Goal: Task Accomplishment & Management: Complete application form

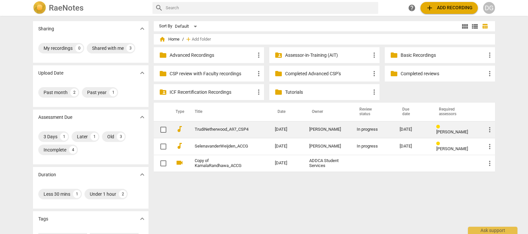
click at [227, 127] on link "TrudiNetherwood_A97_CSP4" at bounding box center [223, 129] width 56 height 5
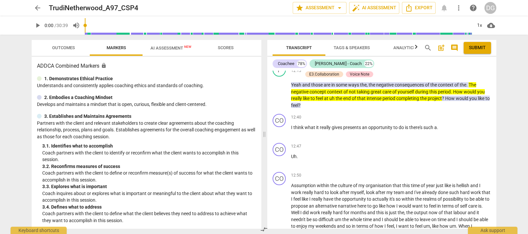
scroll to position [990, 0]
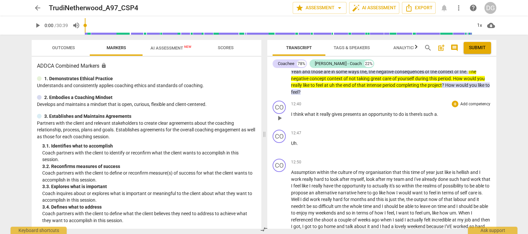
click at [279, 122] on span "play_arrow" at bounding box center [280, 118] width 8 height 8
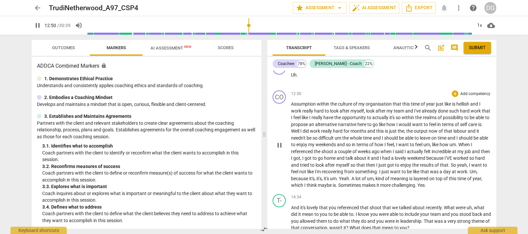
scroll to position [1072, 0]
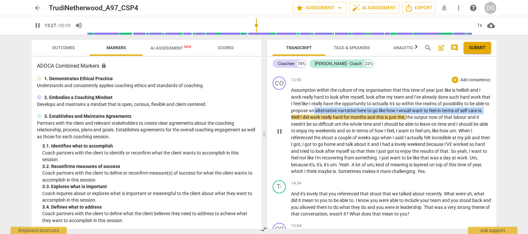
drag, startPoint x: 328, startPoint y: 130, endPoint x: 307, endPoint y: 136, distance: 22.4
click at [307, 136] on p "Assumption within the culture of my organisation that this time of year just li…" at bounding box center [391, 131] width 200 height 88
click at [322, 128] on icon "button" at bounding box center [322, 127] width 7 height 8
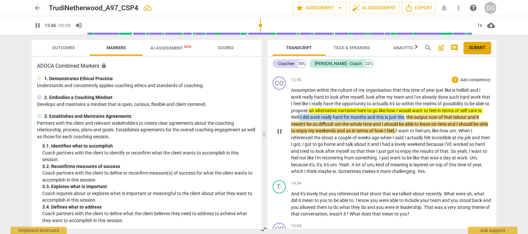
drag, startPoint x: 316, startPoint y: 134, endPoint x: 421, endPoint y: 139, distance: 105.4
click at [421, 139] on p "Assumption within the culture of my organisation that this time of year just li…" at bounding box center [391, 131] width 200 height 88
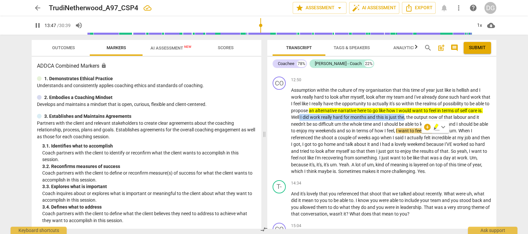
click at [436, 127] on icon "button" at bounding box center [436, 126] width 4 height 5
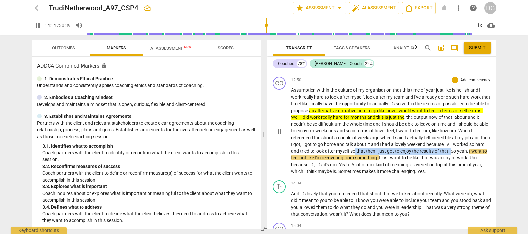
drag, startPoint x: 366, startPoint y: 170, endPoint x: 462, endPoint y: 170, distance: 96.1
click at [462, 170] on p "Assumption within the culture of my organisation that this time of year just li…" at bounding box center [391, 131] width 200 height 88
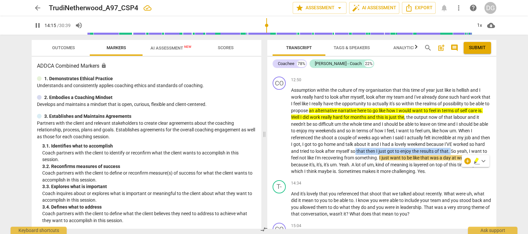
click at [476, 159] on icon "button" at bounding box center [477, 160] width 4 height 5
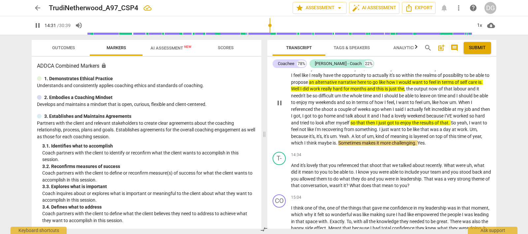
scroll to position [1114, 0]
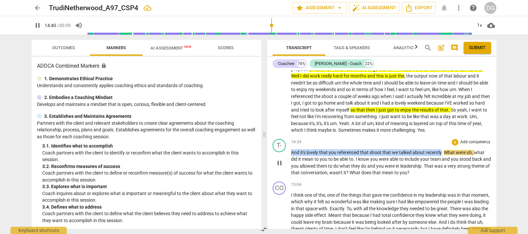
drag, startPoint x: 442, startPoint y: 170, endPoint x: 292, endPoint y: 171, distance: 150.2
click at [292, 171] on p "And it's lovely that you referenced that shoot that we talked about recently . …" at bounding box center [391, 162] width 200 height 27
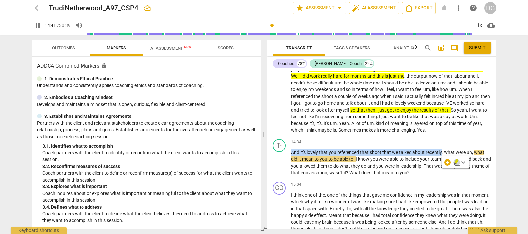
click at [457, 160] on icon "button" at bounding box center [457, 161] width 4 height 5
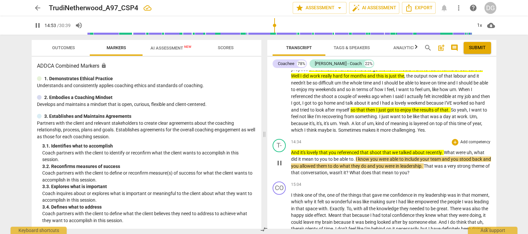
click at [278, 167] on span "pause" at bounding box center [280, 163] width 8 height 8
type input "894"
click at [408, 162] on span "include" at bounding box center [413, 158] width 16 height 5
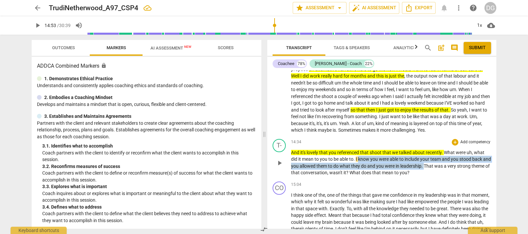
drag, startPoint x: 432, startPoint y: 186, endPoint x: 358, endPoint y: 181, distance: 74.4
click at [358, 176] on p "And it's lovely that you referenced that shoot that we talked about recently . …" at bounding box center [391, 162] width 200 height 27
click at [446, 174] on icon "button" at bounding box center [448, 176] width 7 height 8
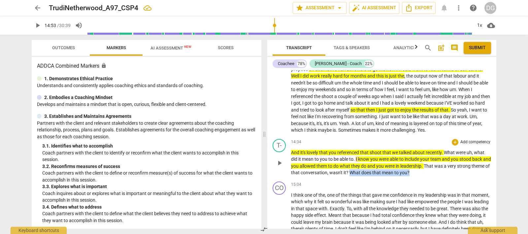
drag, startPoint x: 369, startPoint y: 191, endPoint x: 428, endPoint y: 191, distance: 59.4
click at [428, 176] on p "And it's lovely that you referenced that shoot that we talked about recently . …" at bounding box center [391, 162] width 200 height 27
click at [443, 182] on icon "button" at bounding box center [443, 181] width 4 height 5
drag, startPoint x: 432, startPoint y: 192, endPoint x: 367, endPoint y: 194, distance: 64.7
click at [367, 176] on p "And it's lovely that you referenced that shoot that we talked about recently . …" at bounding box center [391, 162] width 200 height 27
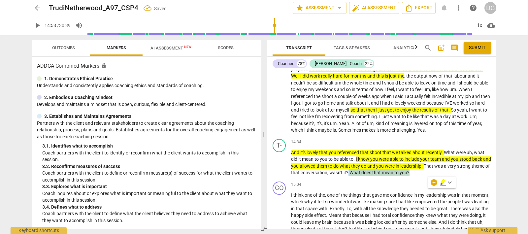
click at [442, 181] on icon "button" at bounding box center [443, 181] width 4 height 5
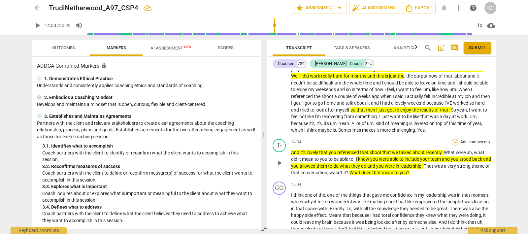
click at [453, 146] on div "+" at bounding box center [455, 142] width 7 height 7
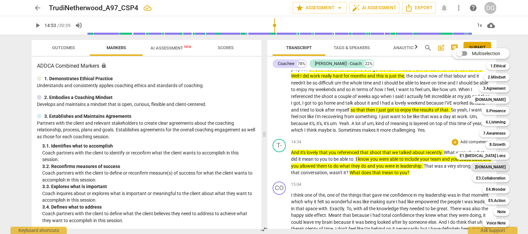
click at [494, 165] on b "[DOMAIN_NAME]" at bounding box center [490, 167] width 30 height 8
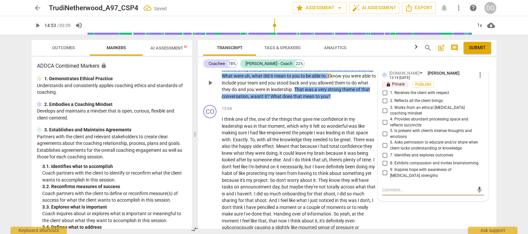
scroll to position [1403, 0]
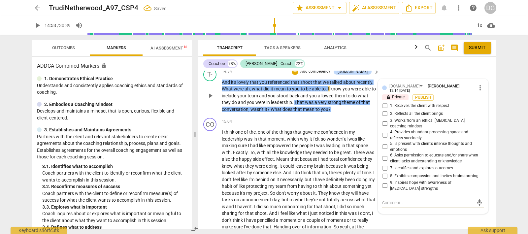
click at [384, 182] on input "9. Inspires hope with awareness of [MEDICAL_DATA] strengths" at bounding box center [385, 186] width 11 height 8
checkbox input "true"
click at [383, 143] on input "5. Is present with client’s intense thoughts and emotions" at bounding box center [385, 147] width 11 height 8
checkbox input "true"
click at [382, 131] on input "4. Provides abundant processing space and reflects succinctly" at bounding box center [385, 135] width 11 height 8
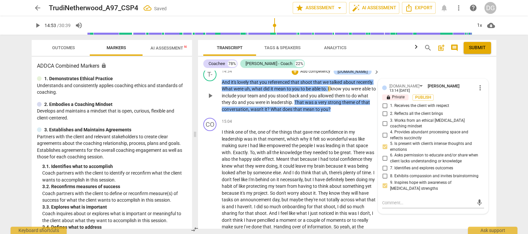
checkbox input "true"
click at [385, 110] on input "2. Reflects all the client brings" at bounding box center [385, 114] width 11 height 8
checkbox input "true"
click at [383, 102] on input "1. Receives the client with respect" at bounding box center [385, 106] width 11 height 8
checkbox input "true"
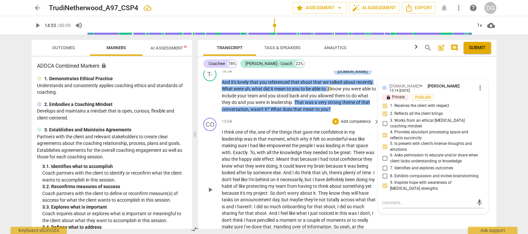
scroll to position [1361, 0]
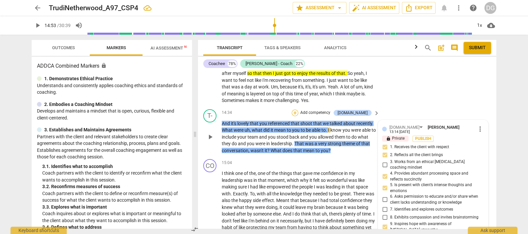
click at [298, 111] on div "+" at bounding box center [295, 113] width 7 height 7
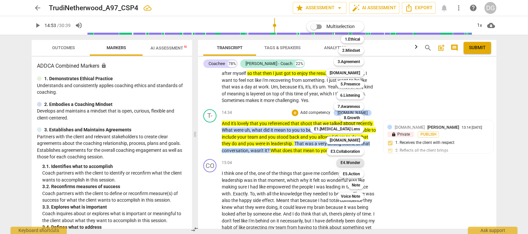
click at [355, 162] on b "E4.Wonder" at bounding box center [350, 163] width 19 height 8
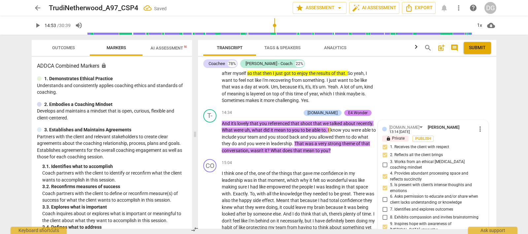
scroll to position [1444, 0]
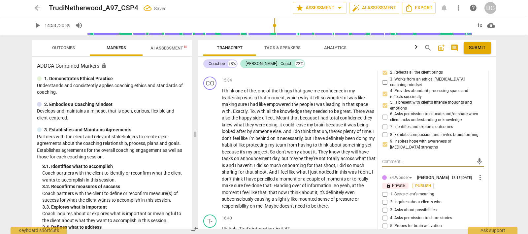
click at [384, 190] on input "1. Seeks client’s meaning" at bounding box center [385, 194] width 11 height 8
checkbox input "true"
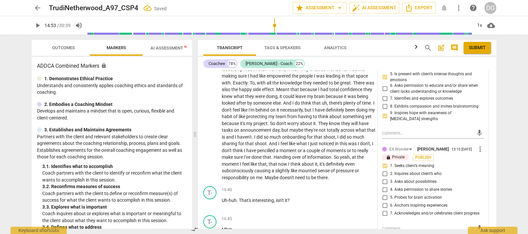
scroll to position [1485, 0]
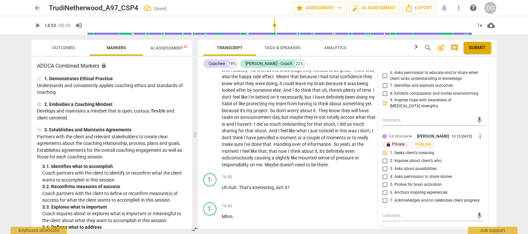
click at [384, 181] on input "5. Probes for brain activation" at bounding box center [385, 185] width 11 height 8
checkbox input "true"
click at [383, 189] on input "6. Anchors inspiring experiences" at bounding box center [385, 193] width 11 height 8
checkbox input "true"
click at [385, 197] on input "7. Acknowledges and/or celebrates client progress" at bounding box center [385, 201] width 11 height 8
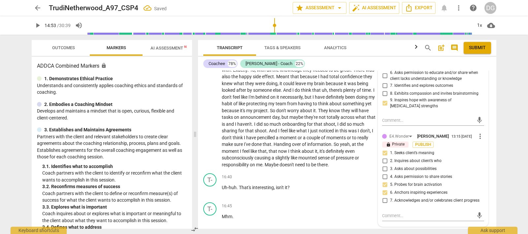
checkbox input "true"
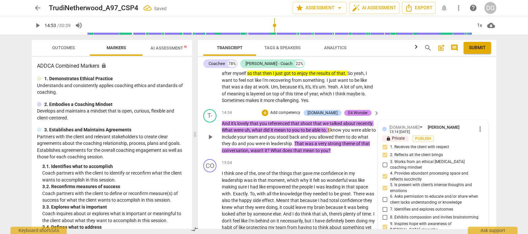
scroll to position [1320, 0]
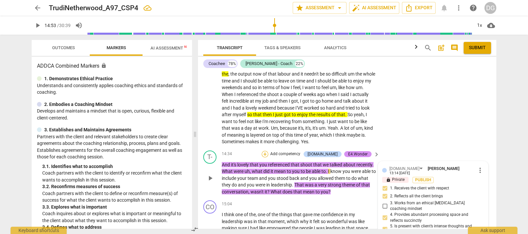
click at [268, 151] on div "+" at bounding box center [265, 154] width 7 height 7
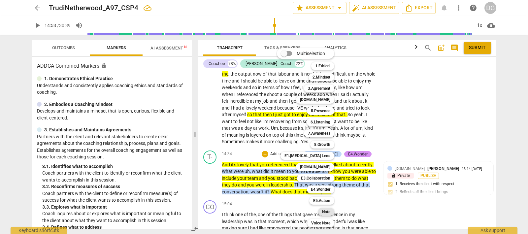
click at [326, 210] on b "Note" at bounding box center [326, 212] width 8 height 8
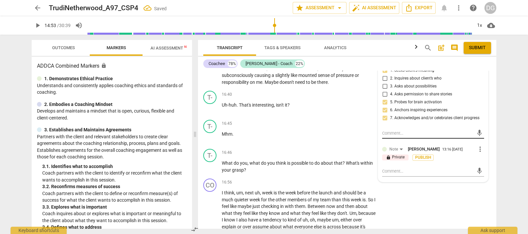
scroll to position [1609, 0]
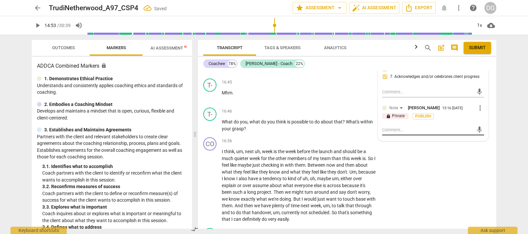
click at [383, 127] on textarea at bounding box center [427, 130] width 91 height 6
type textarea "I"
type textarea "It"
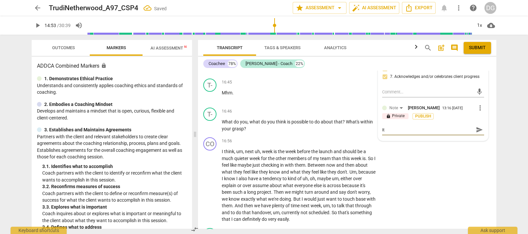
type textarea "It"
type textarea "It i"
type textarea "It is"
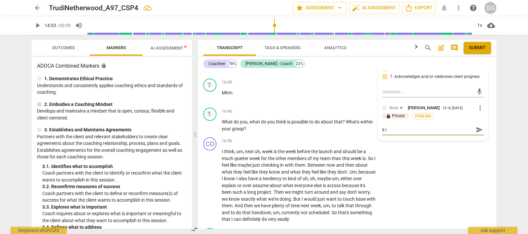
type textarea "It is"
type textarea "It is s"
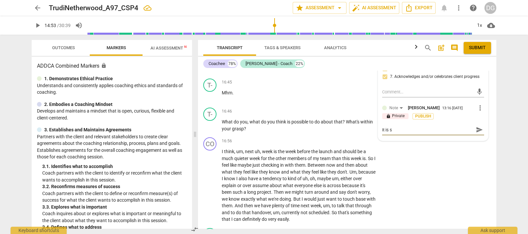
type textarea "It is so"
type textarea "It is so i"
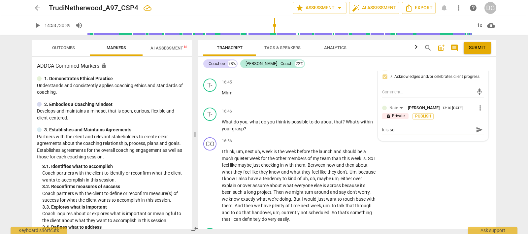
type textarea "It is so i"
type textarea "It is so im"
type textarea "It is so imp"
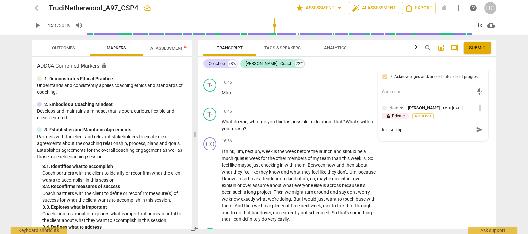
type textarea "It is so impo"
type textarea "It is so impor"
type textarea "It is so import"
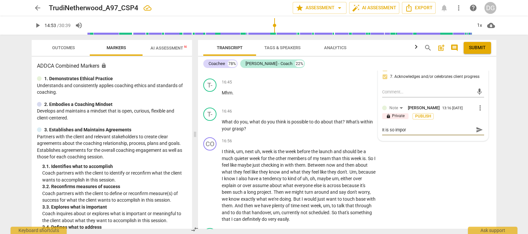
type textarea "It is so import"
type textarea "It is so importn"
type textarea "It is so importnt"
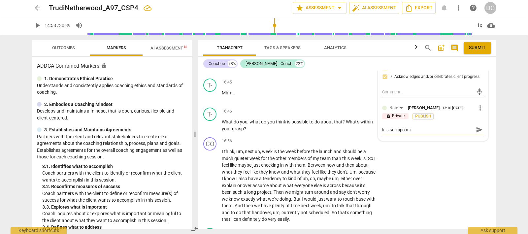
type textarea "It is so importnt"
type textarea "It is so importn"
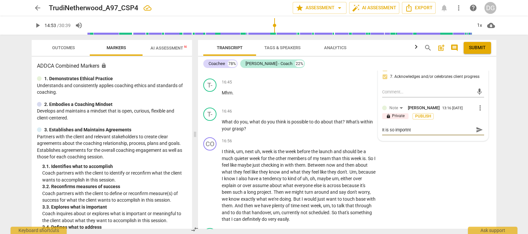
type textarea "It is so importn"
type textarea "It is so import"
type textarea "It is so impor"
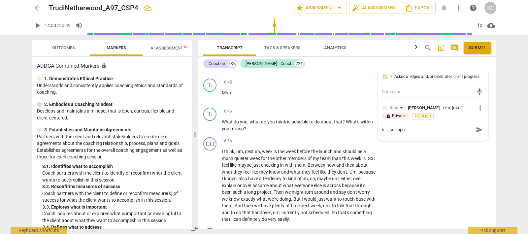
type textarea "It is so impo"
type textarea "It is so imp"
type textarea "It is so im"
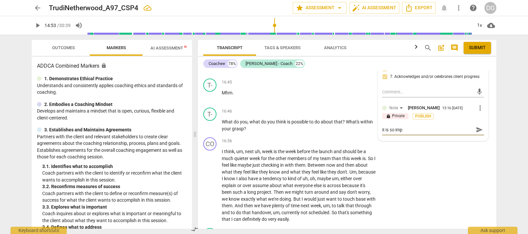
type textarea "It is so im"
type textarea "It is so i"
type textarea "It is so"
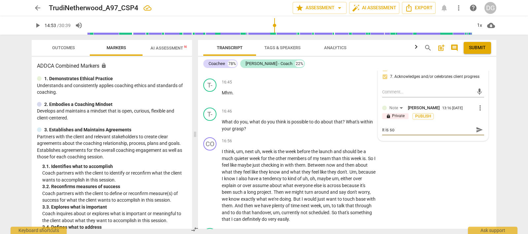
type textarea "It is so"
type textarea "It is s"
type textarea "It is"
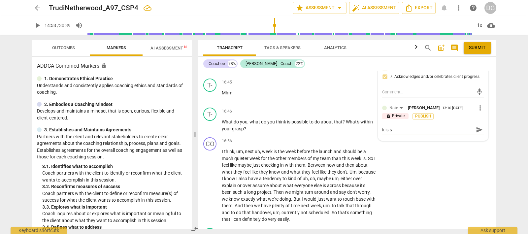
type textarea "It is"
type textarea "It i"
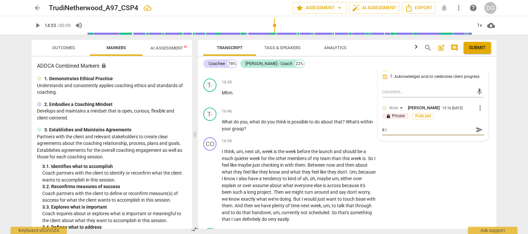
type textarea "It"
type textarea "I"
type textarea "W"
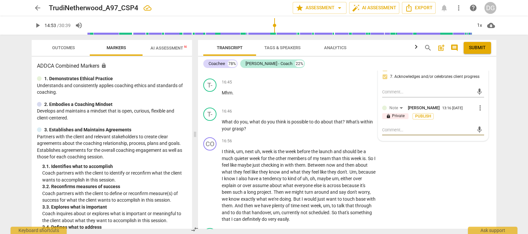
type textarea "W"
type textarea "Wh"
type textarea "Wha"
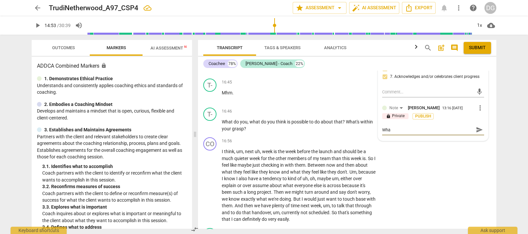
type textarea "What"
type textarea "What y"
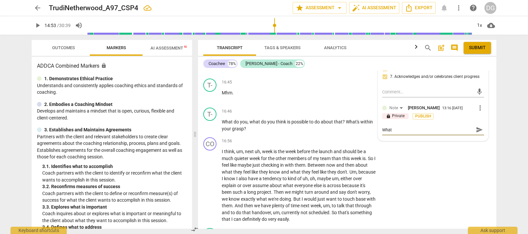
type textarea "What y"
type textarea "What yo"
type textarea "What you"
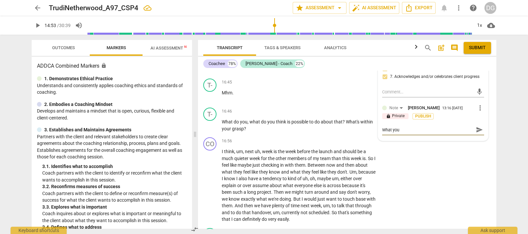
type textarea "What you"
type textarea "What you a"
type textarea "What you ar"
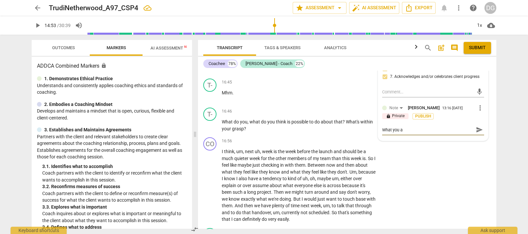
type textarea "What you ar"
type textarea "What you are"
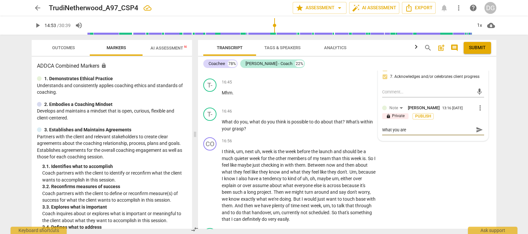
type textarea "What you are d"
type textarea "What you are do"
type textarea "What you are doi"
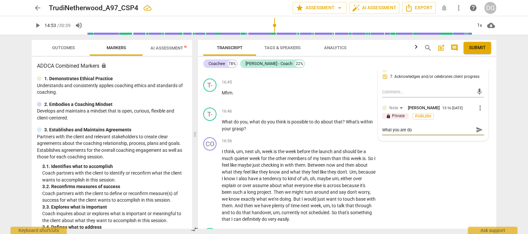
type textarea "What you are doi"
type textarea "What you are doin"
type textarea "What you are doing"
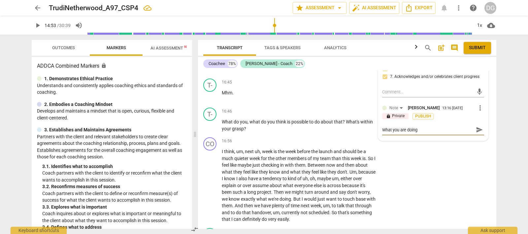
type textarea "What you are doing"
type textarea "What you are doing h"
type textarea "What you are doing he"
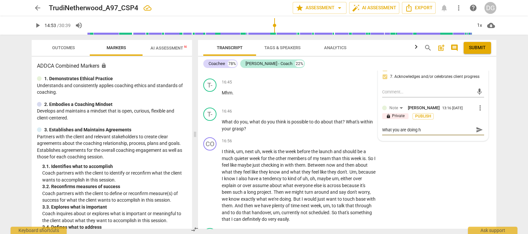
type textarea "What you are doing he"
type textarea "What you are doing her"
type textarea "What you are doing here"
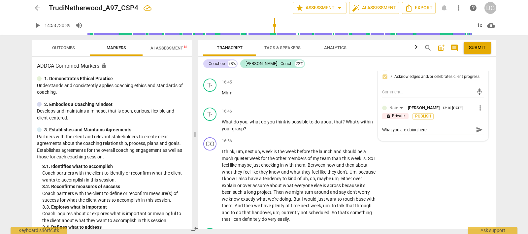
type textarea "What you are doing here"
type textarea "What you are doing here i"
type textarea "What you are doing here is"
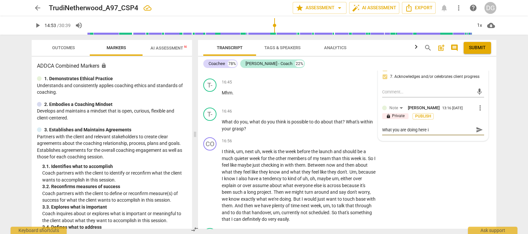
type textarea "What you are doing here is"
type textarea "What you are doing here is s"
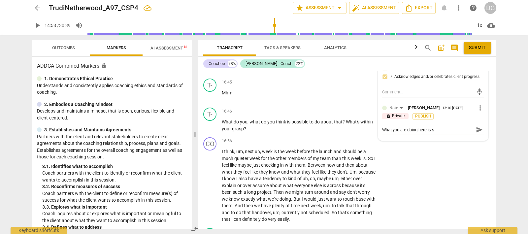
type textarea "What you are doing here is so"
type textarea "What you are doing here is so i"
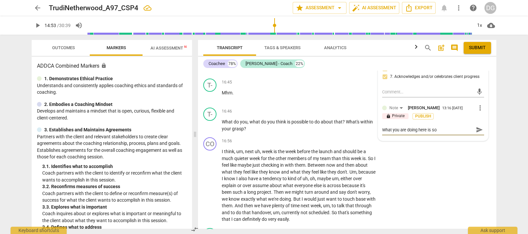
type textarea "What you are doing here is so i"
type textarea "What you are doing here is so im"
type textarea "What you are doing here is so imp"
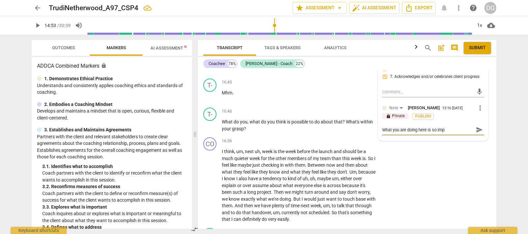
type textarea "What you are doing here is so impo"
type textarea "What you are doing here is so impor"
type textarea "What you are doing here is so import"
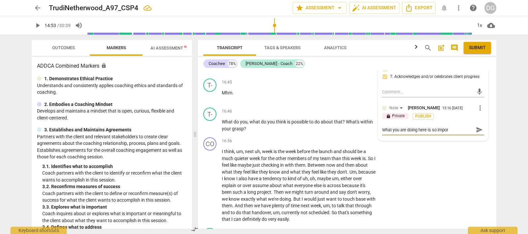
type textarea "What you are doing here is so import"
type textarea "What you are doing here is so importa"
type textarea "What you are doing here is so importan"
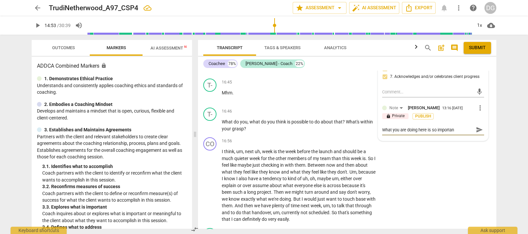
type textarea "What you are doing here is so important"
type textarea "What you are doing here is so important f"
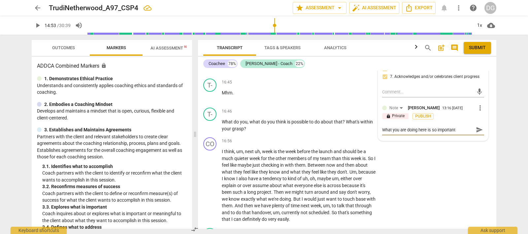
type textarea "What you are doing here is so important f"
type textarea "What you are doing here is so important fo"
type textarea "What you are doing here is so important for"
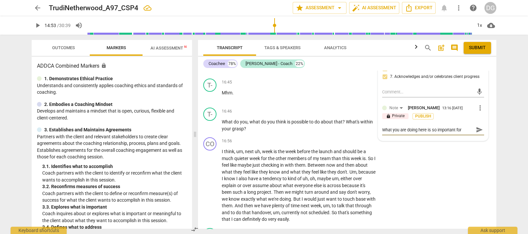
type textarea "What you are doing here is so important for"
type textarea "What you are doing here is so important for t"
type textarea "What you are doing here is so important for te"
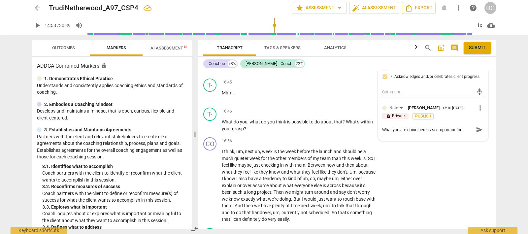
type textarea "What you are doing here is so important for te"
type textarea "What you are doing here is so important for teh"
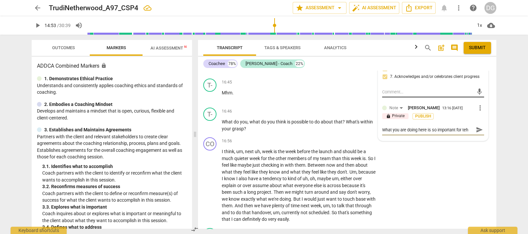
type textarea "What you are doing here is so important for teh c"
type textarea "What you are doing here is so important for teh cl"
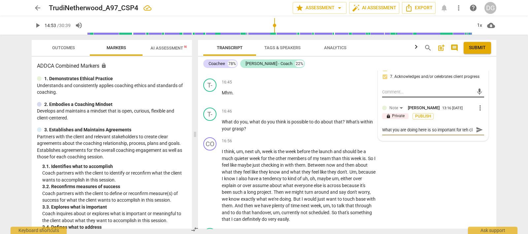
type textarea "What you are doing here is so important for teh cli"
type textarea "What you are doing here is so important for teh clie"
type textarea "What you are doing here is so important for teh clien"
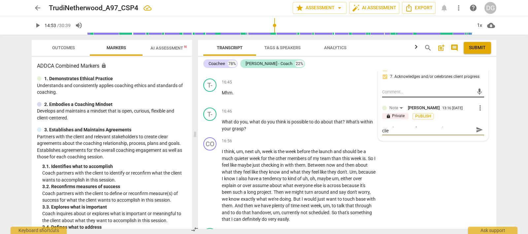
type textarea "What you are doing here is so important for teh clien"
type textarea "What you are doing here is so important for teh client"
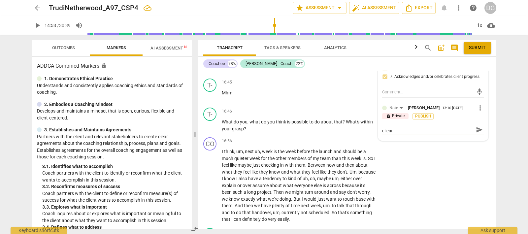
type textarea "What you are doing here is so important for teh client t"
type textarea "What you are doing here is so important for teh client to"
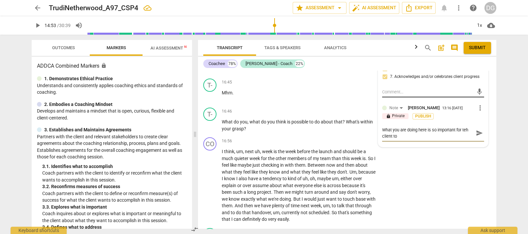
type textarea "What you are doing here is so important for teh client to"
type textarea "What you are doing here is so important for teh client to r"
type textarea "What you are doing here is so important for teh client to re"
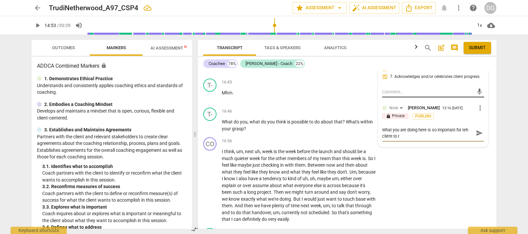
type textarea "What you are doing here is so important for teh client to re"
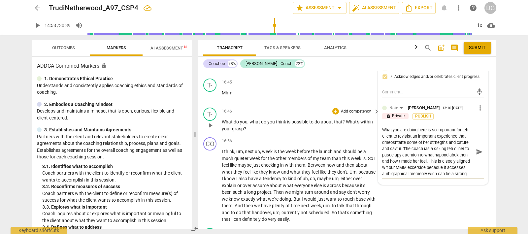
drag, startPoint x: 397, startPoint y: 163, endPoint x: 370, endPoint y: 116, distance: 54.4
click at [370, 116] on div "ADDCA Student Services NOTE TO ASSESSOR: This student is from A-97, so a 30-min…" at bounding box center [347, 150] width 298 height 158
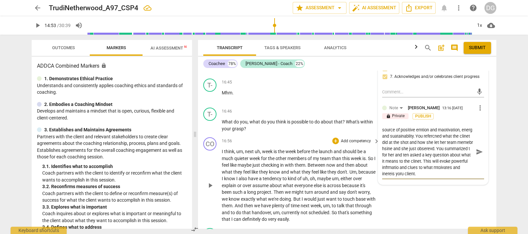
drag, startPoint x: 381, startPoint y: 116, endPoint x: 461, endPoint y: 173, distance: 98.7
click at [461, 173] on div "ADDCA Student Services NOTE TO ASSESSOR: This student is from A-97, so a 30-min…" at bounding box center [347, 150] width 298 height 158
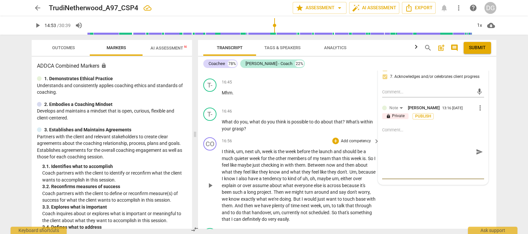
scroll to position [0, 0]
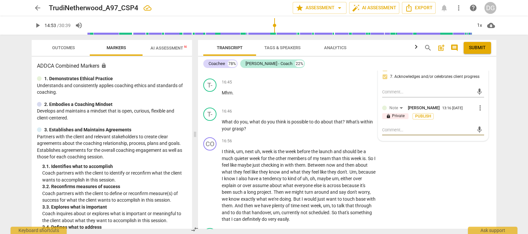
paste textarea "You did a great job inviting your client to revisit a meaningful experience and…"
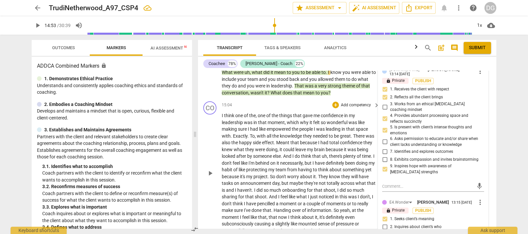
scroll to position [1361, 0]
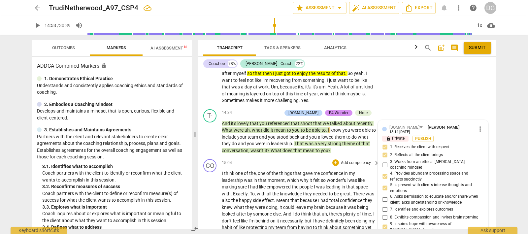
click at [309, 156] on div "CO play_arrow pause 15:04 + Add competency keyboard_arrow_right I think one of …" at bounding box center [347, 225] width 298 height 138
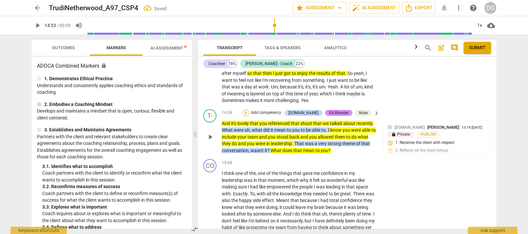
click at [249, 110] on div "+" at bounding box center [246, 113] width 7 height 7
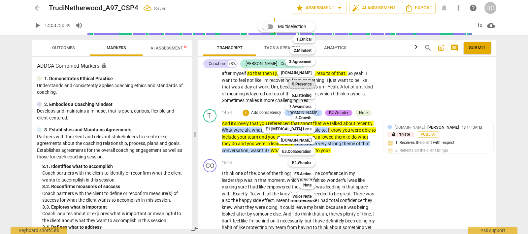
click at [308, 82] on b "5.Presence" at bounding box center [301, 84] width 19 height 8
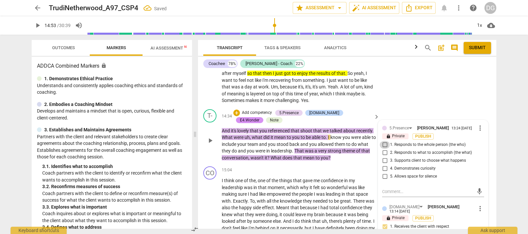
click at [383, 141] on input "1. Responds to the whole person (the who)" at bounding box center [385, 145] width 11 height 8
click at [384, 149] on input "2. Responds to what to accomplish (the what)" at bounding box center [385, 153] width 11 height 8
drag, startPoint x: 383, startPoint y: 155, endPoint x: 386, endPoint y: 158, distance: 4.0
click at [383, 157] on input "3. Supports client to choose what happens" at bounding box center [385, 161] width 11 height 8
click at [384, 165] on input "4. Demonstrates curiosity" at bounding box center [385, 169] width 11 height 8
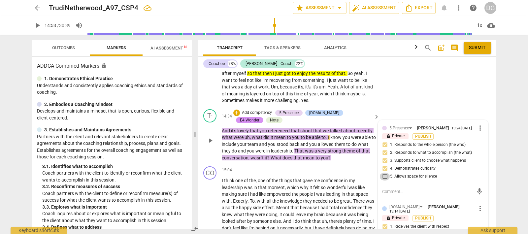
click at [385, 173] on input "5. Allows space for silence" at bounding box center [385, 177] width 11 height 8
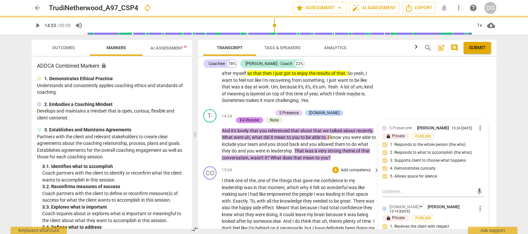
scroll to position [1403, 0]
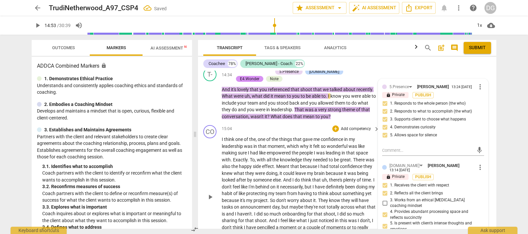
click at [210, 193] on span "play_arrow" at bounding box center [210, 197] width 8 height 8
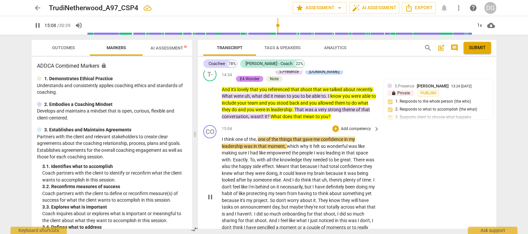
click at [292, 139] on span "things" at bounding box center [286, 139] width 14 height 5
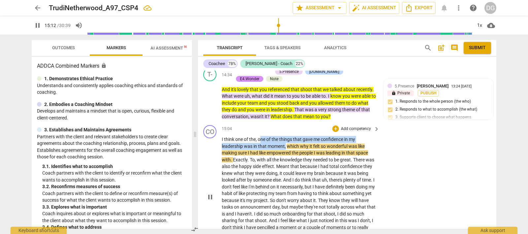
drag, startPoint x: 262, startPoint y: 137, endPoint x: 286, endPoint y: 145, distance: 25.2
click at [286, 145] on p "I think one of the , one of the things that gave me confidence in my leadership…" at bounding box center [299, 197] width 154 height 122
click at [299, 133] on icon "button" at bounding box center [302, 136] width 7 height 8
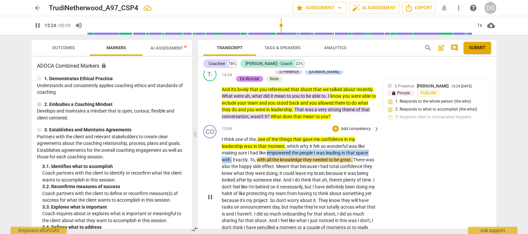
drag, startPoint x: 267, startPoint y: 151, endPoint x: 231, endPoint y: 159, distance: 37.0
click at [231, 159] on p "I think one of the , one of the things that gave me confidence in my leadership…" at bounding box center [299, 197] width 154 height 122
click at [249, 147] on icon "button" at bounding box center [248, 148] width 4 height 5
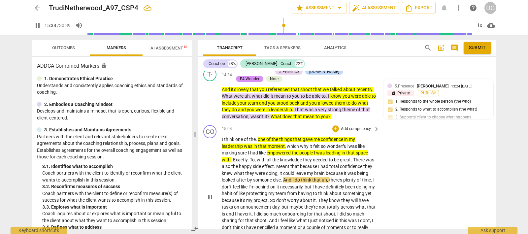
drag, startPoint x: 209, startPoint y: 193, endPoint x: 215, endPoint y: 193, distance: 6.0
click at [210, 193] on span "pause" at bounding box center [210, 197] width 8 height 8
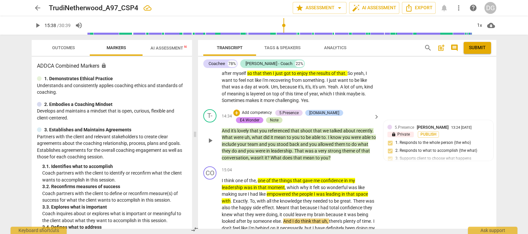
click at [270, 117] on div "Note" at bounding box center [274, 120] width 9 height 6
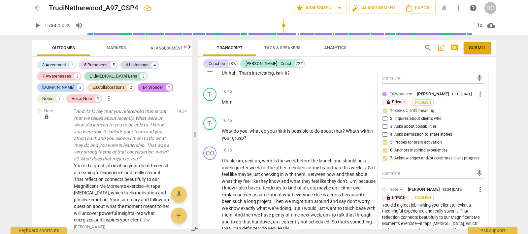
scroll to position [1609, 0]
